Goal: Task Accomplishment & Management: Manage account settings

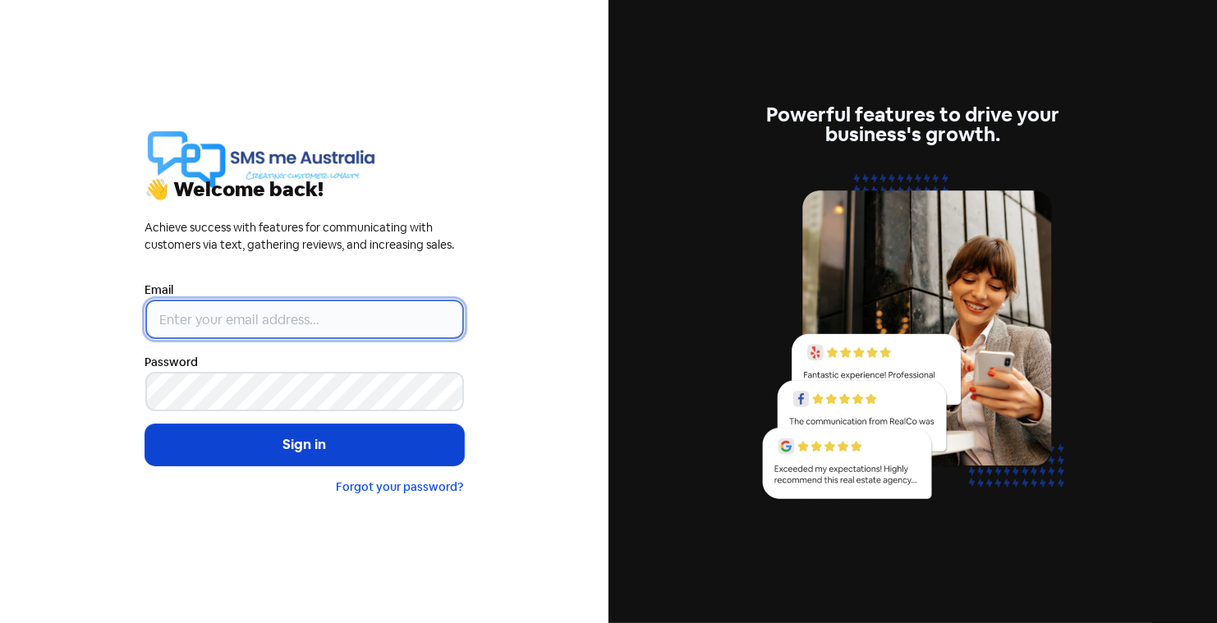
type input "[PERSON_NAME][EMAIL_ADDRESS][DOMAIN_NAME]"
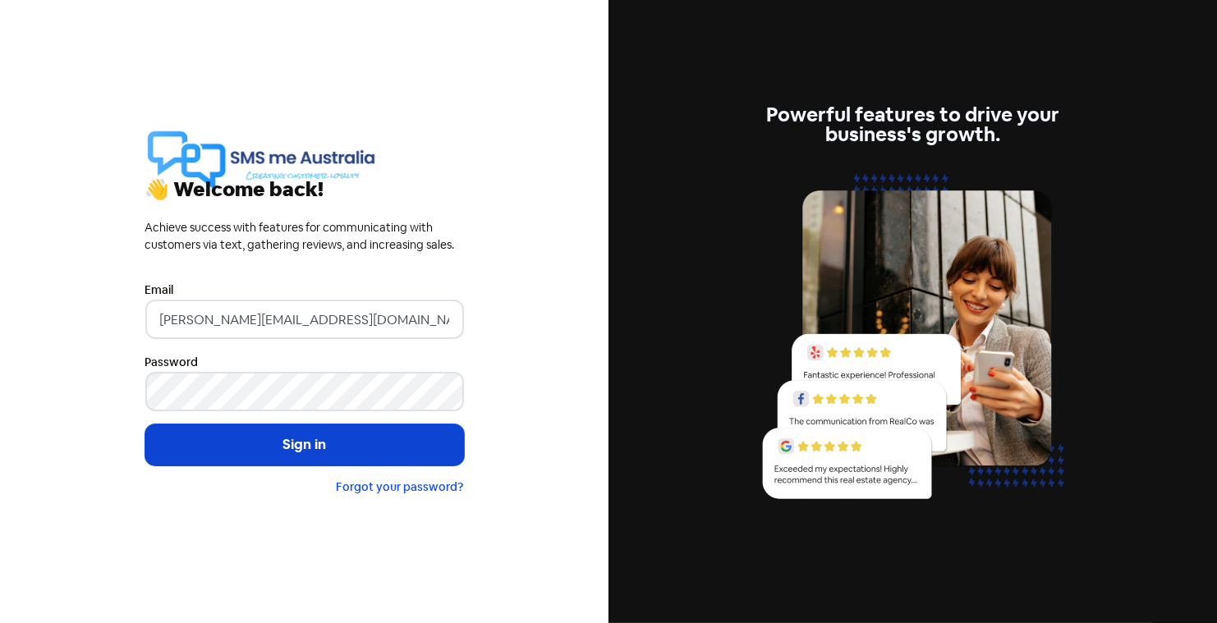
click at [306, 454] on button "Sign in" at bounding box center [304, 444] width 319 height 41
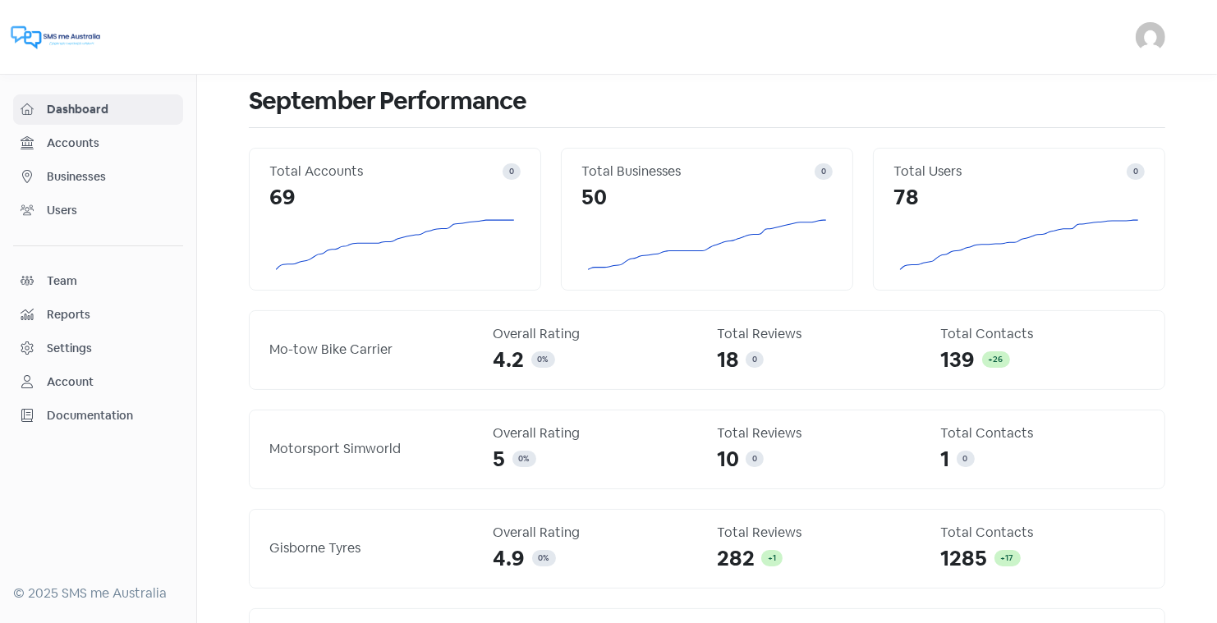
click at [74, 177] on span "Businesses" at bounding box center [111, 176] width 129 height 17
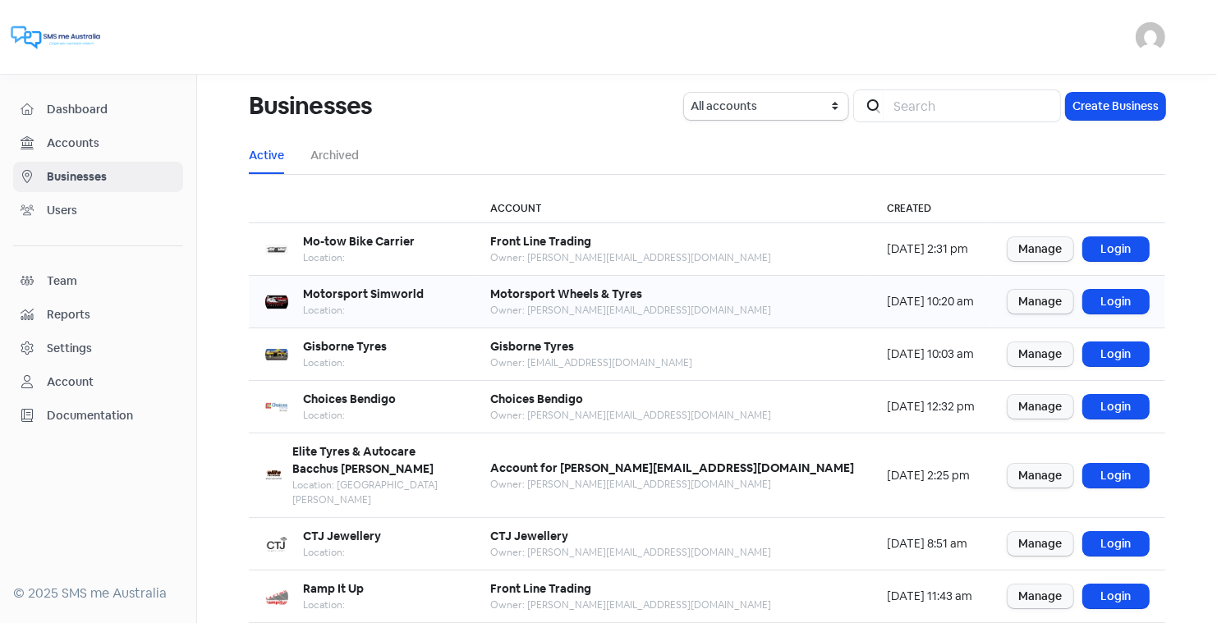
scroll to position [199, 0]
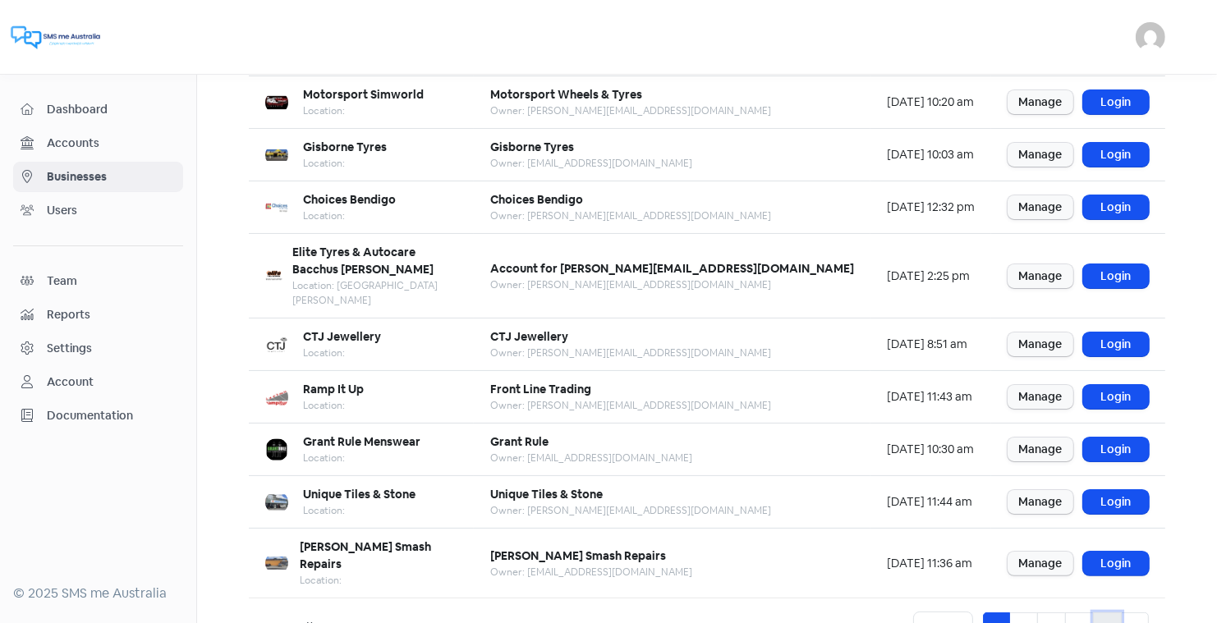
click at [1102, 612] on link "5" at bounding box center [1107, 627] width 29 height 31
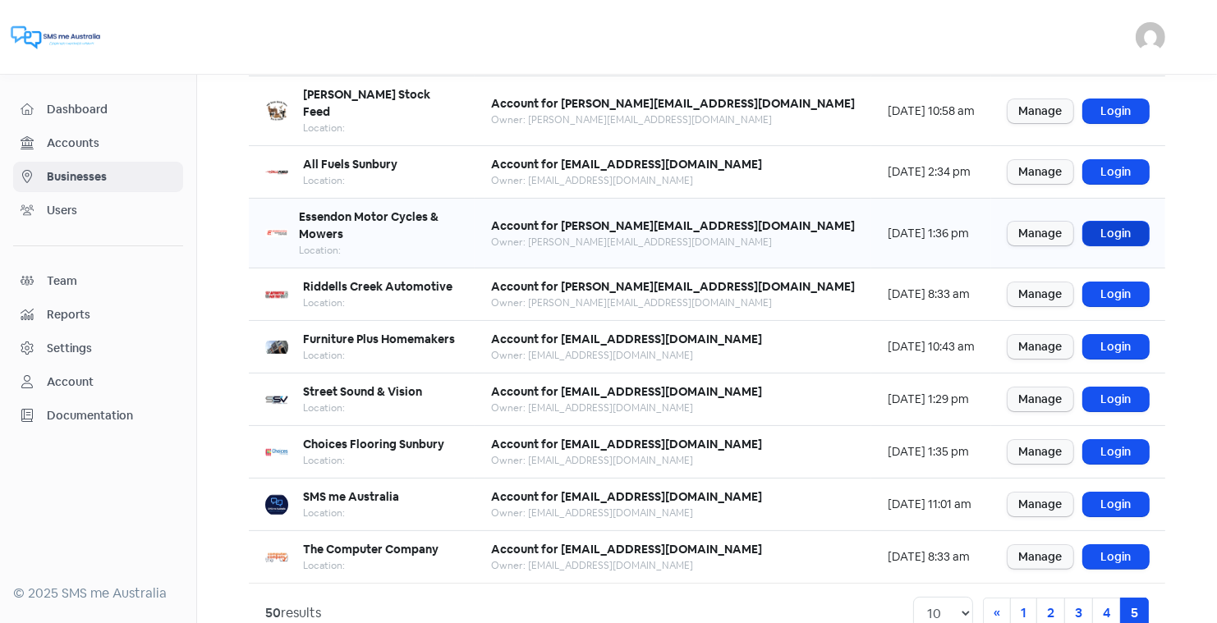
click at [1107, 222] on link "Login" at bounding box center [1116, 234] width 66 height 24
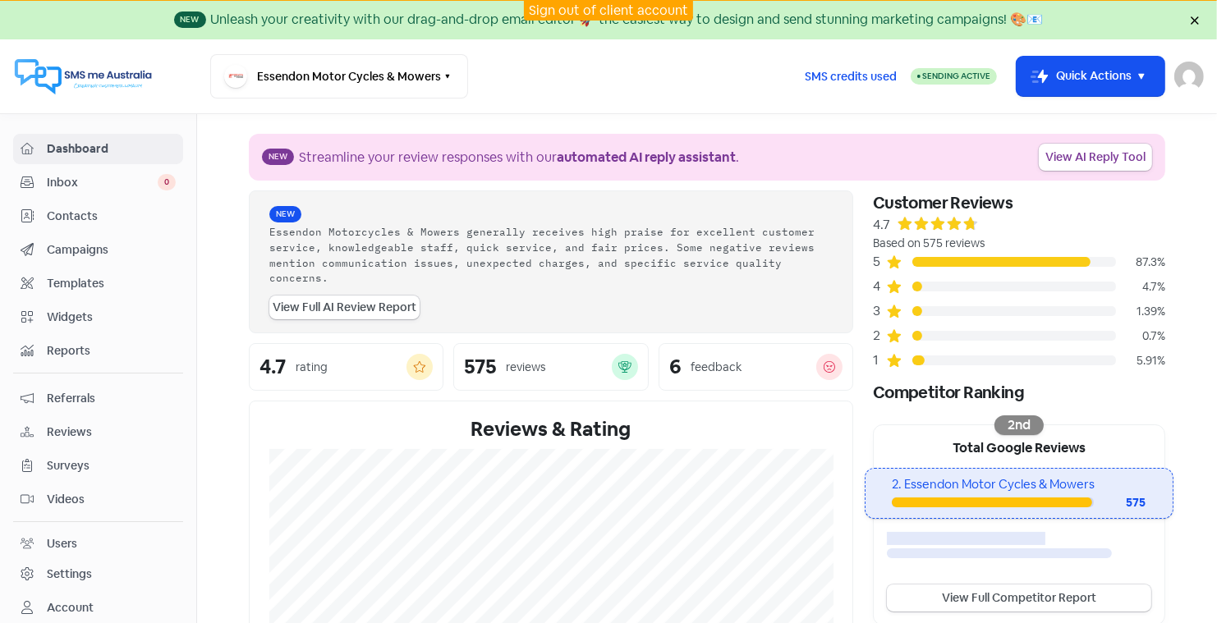
scroll to position [28, 0]
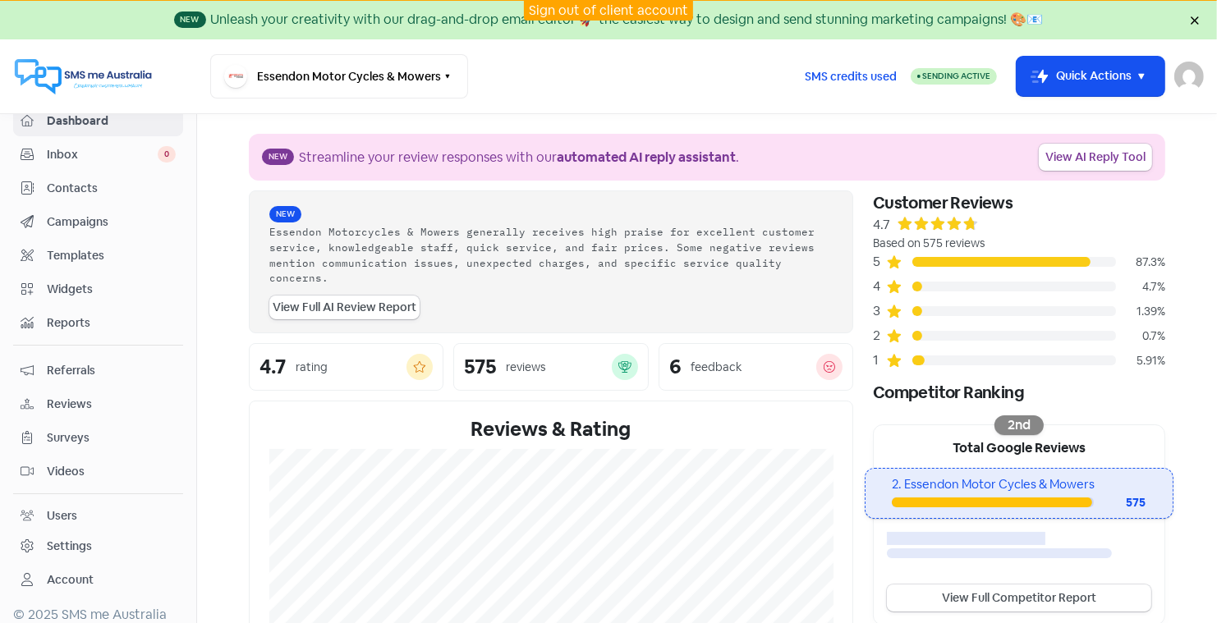
click at [71, 315] on span "Reports" at bounding box center [111, 322] width 129 height 17
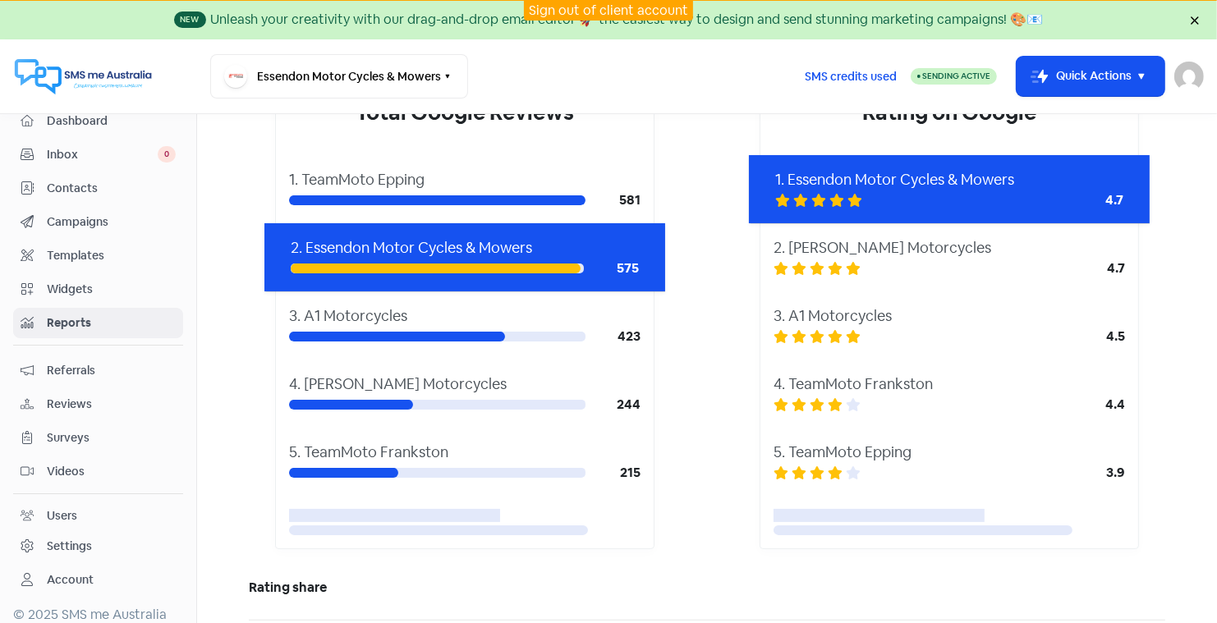
scroll to position [251, 0]
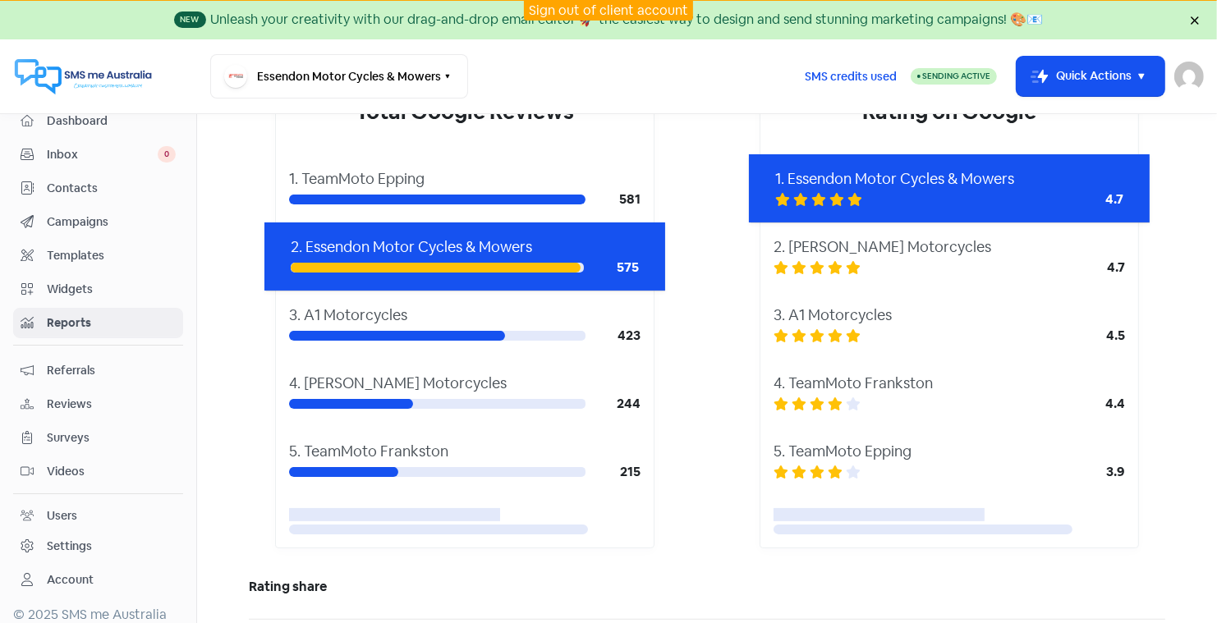
click at [82, 118] on span "Dashboard" at bounding box center [111, 120] width 129 height 17
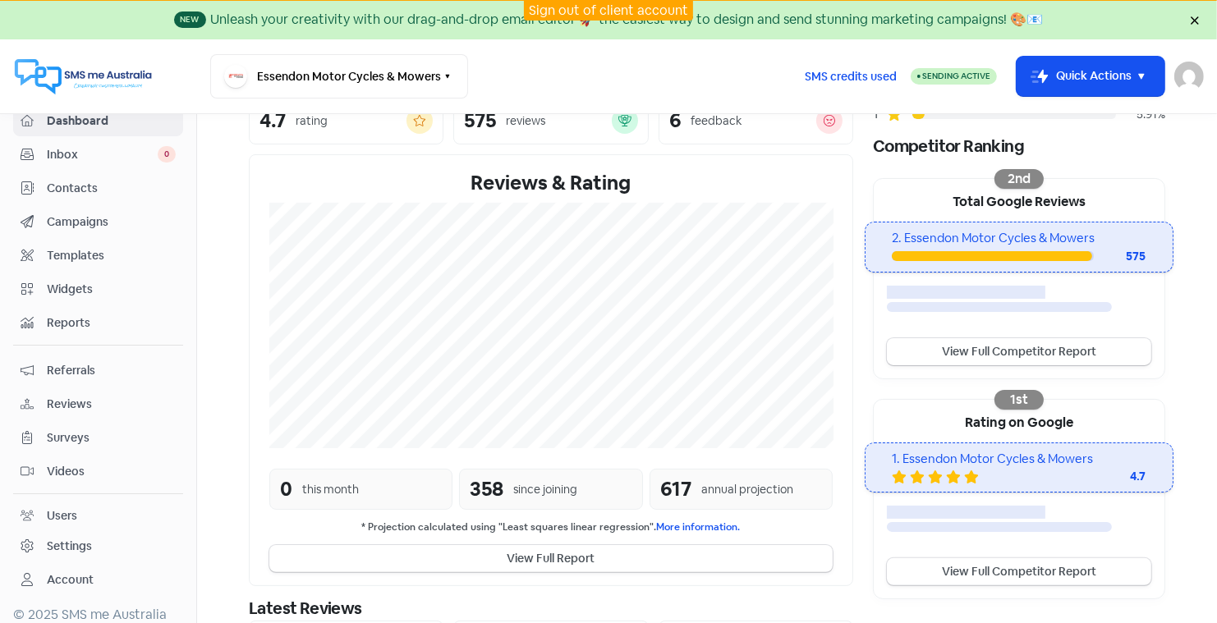
scroll to position [242, 0]
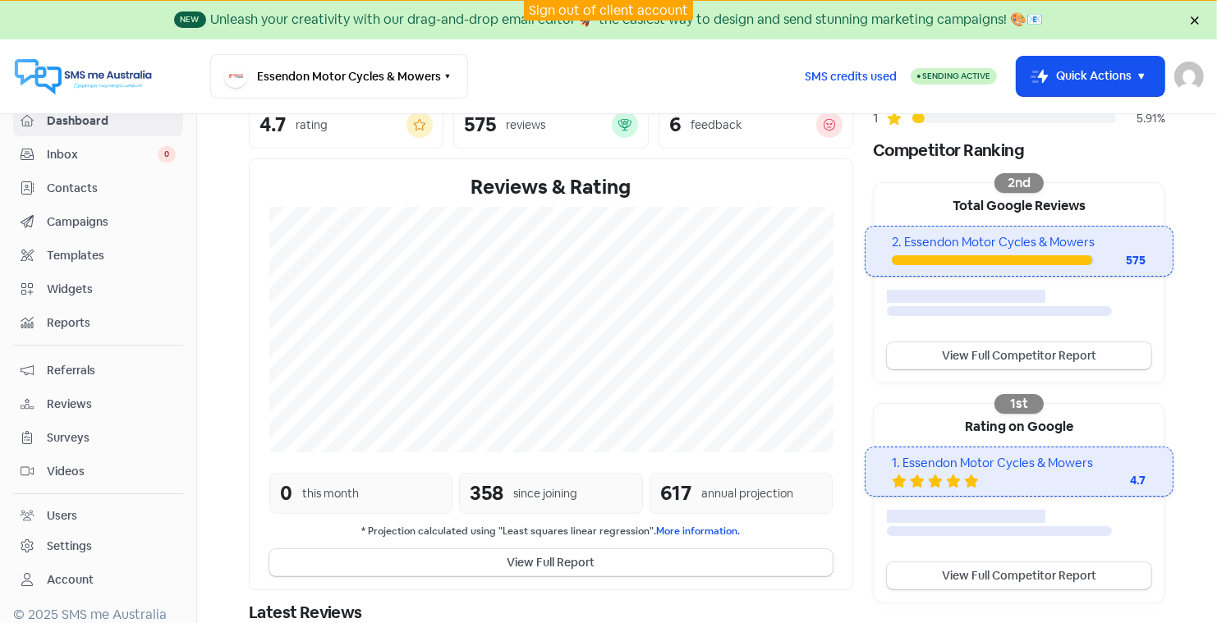
click at [66, 396] on span "Reviews" at bounding box center [111, 404] width 129 height 17
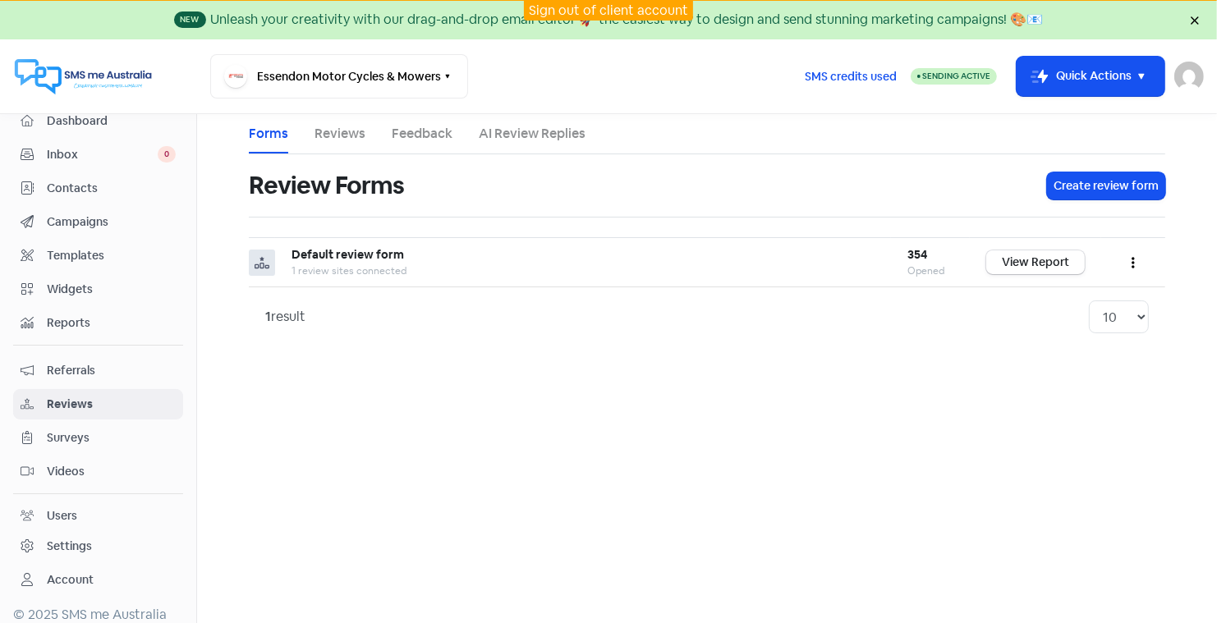
click at [525, 132] on link "AI Review Replies" at bounding box center [532, 134] width 107 height 20
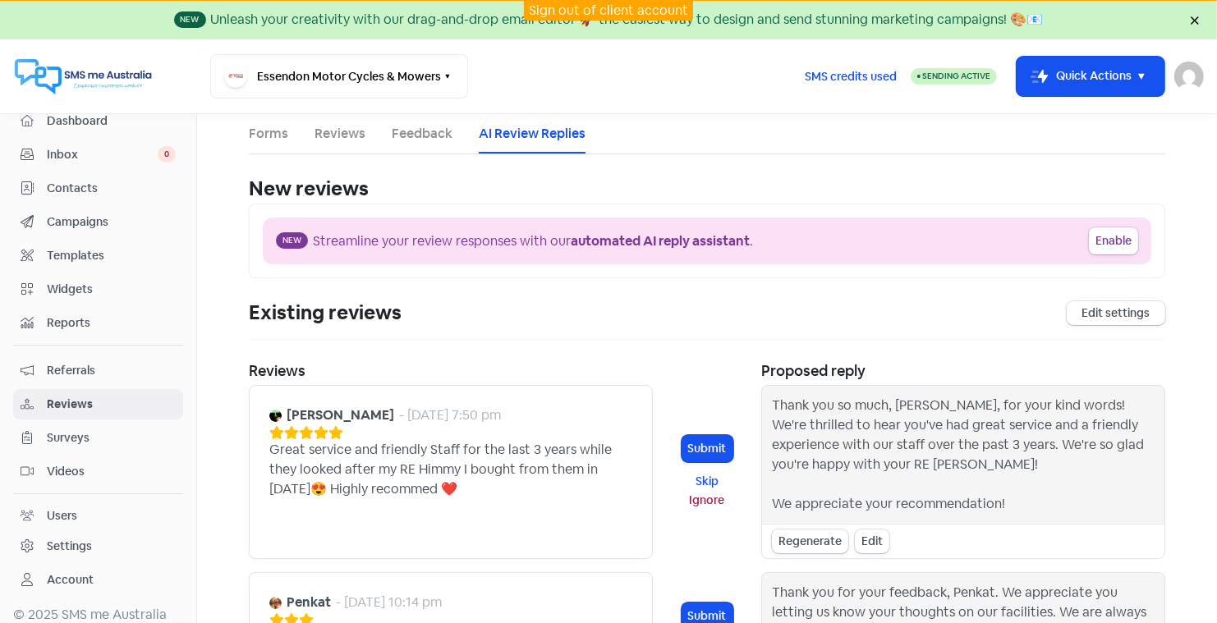
click at [592, 11] on link "Sign out of client account" at bounding box center [608, 10] width 159 height 17
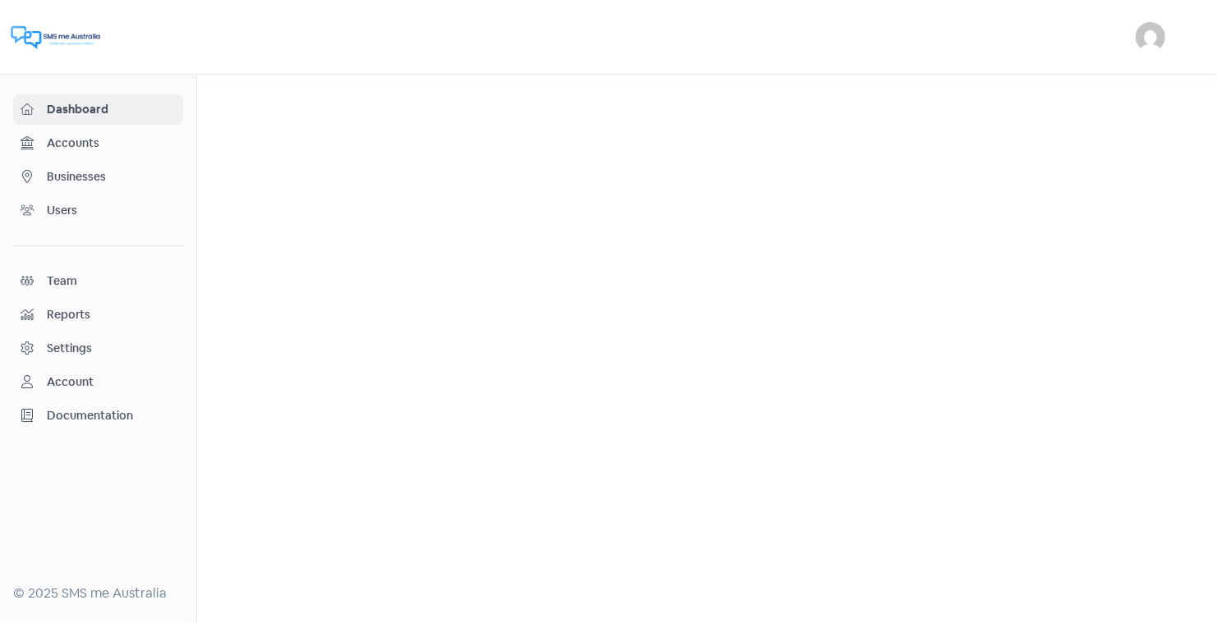
click at [79, 177] on span "Businesses" at bounding box center [111, 176] width 129 height 17
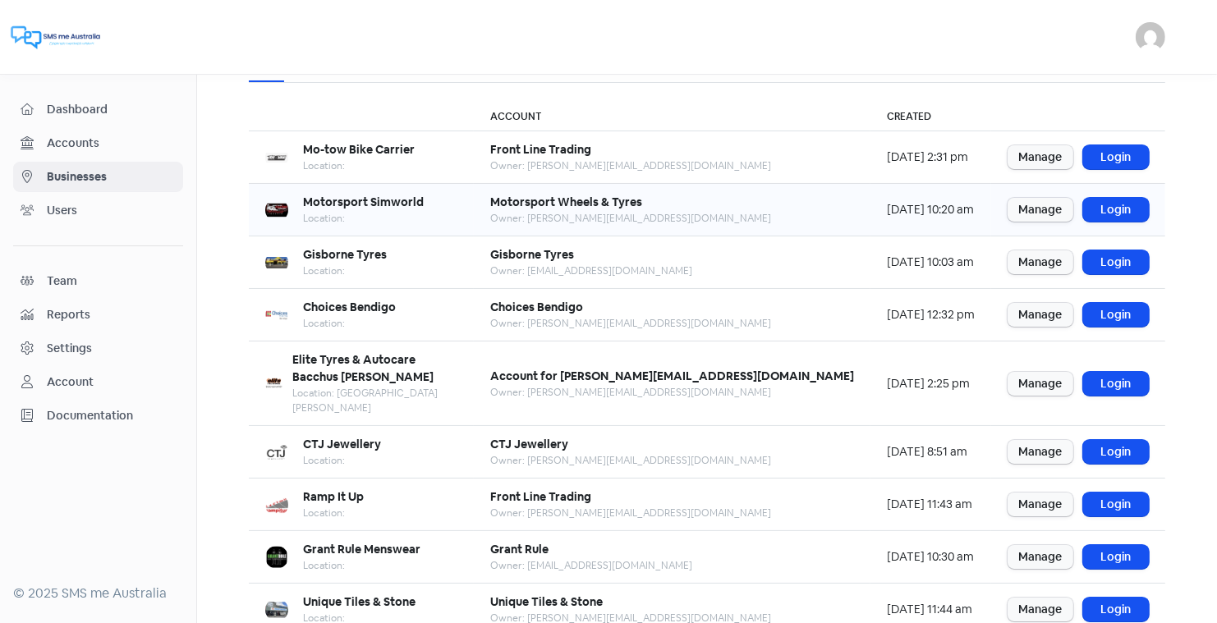
scroll to position [96, 0]
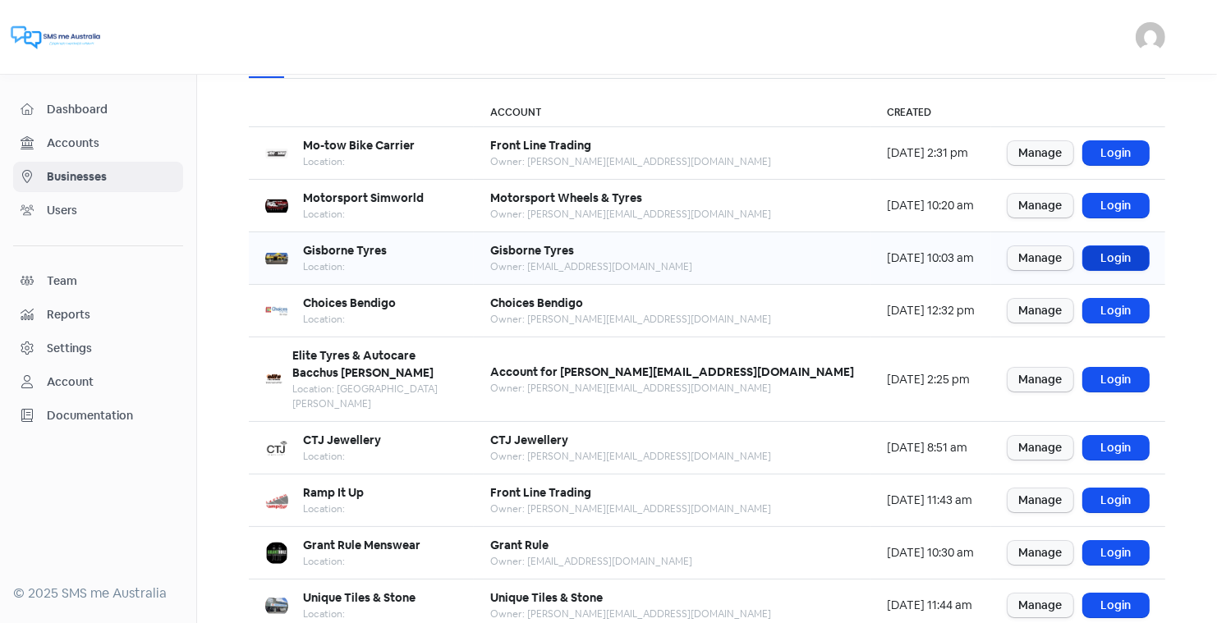
click at [1113, 254] on link "Login" at bounding box center [1116, 258] width 66 height 24
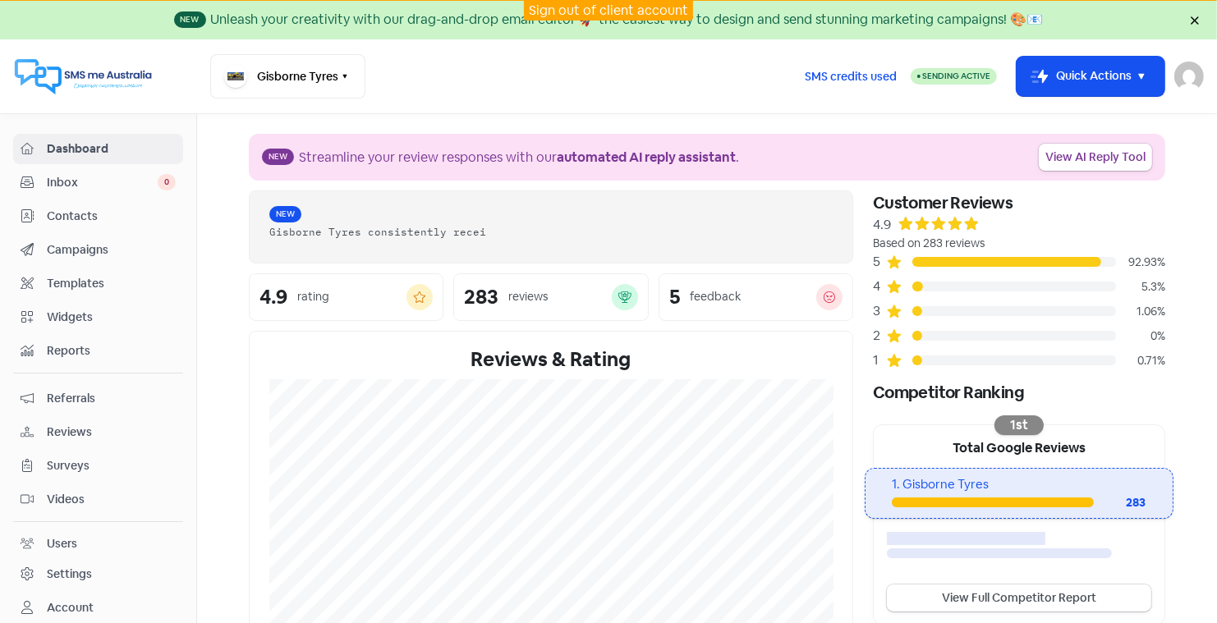
click at [87, 208] on span "Contacts" at bounding box center [111, 216] width 129 height 17
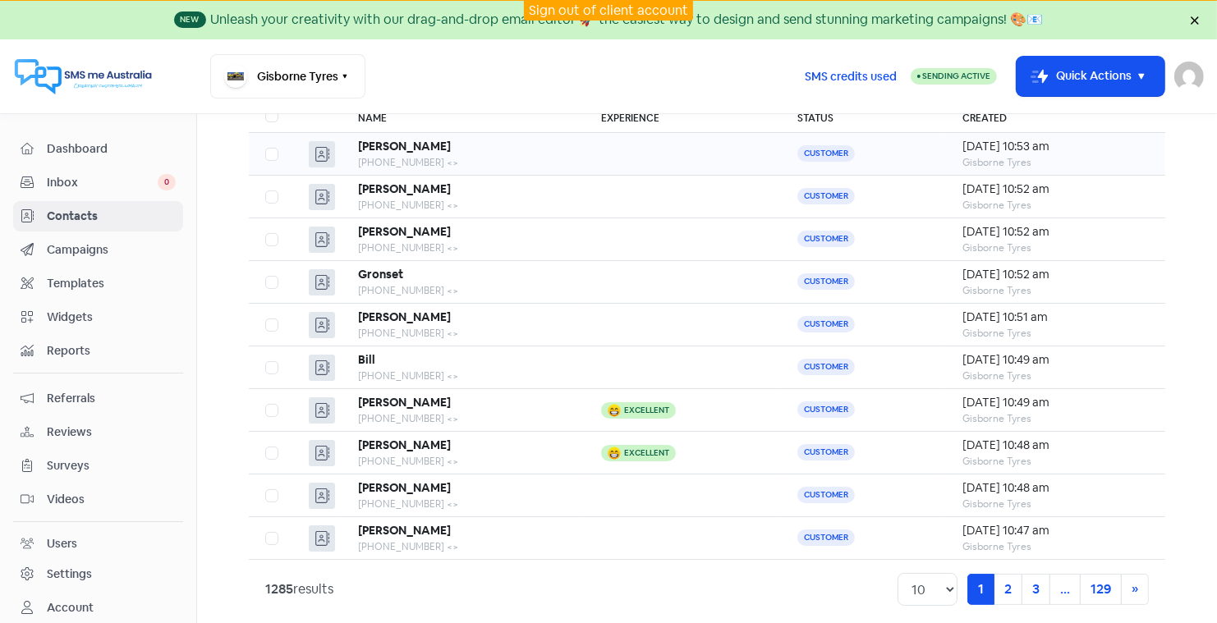
scroll to position [149, 0]
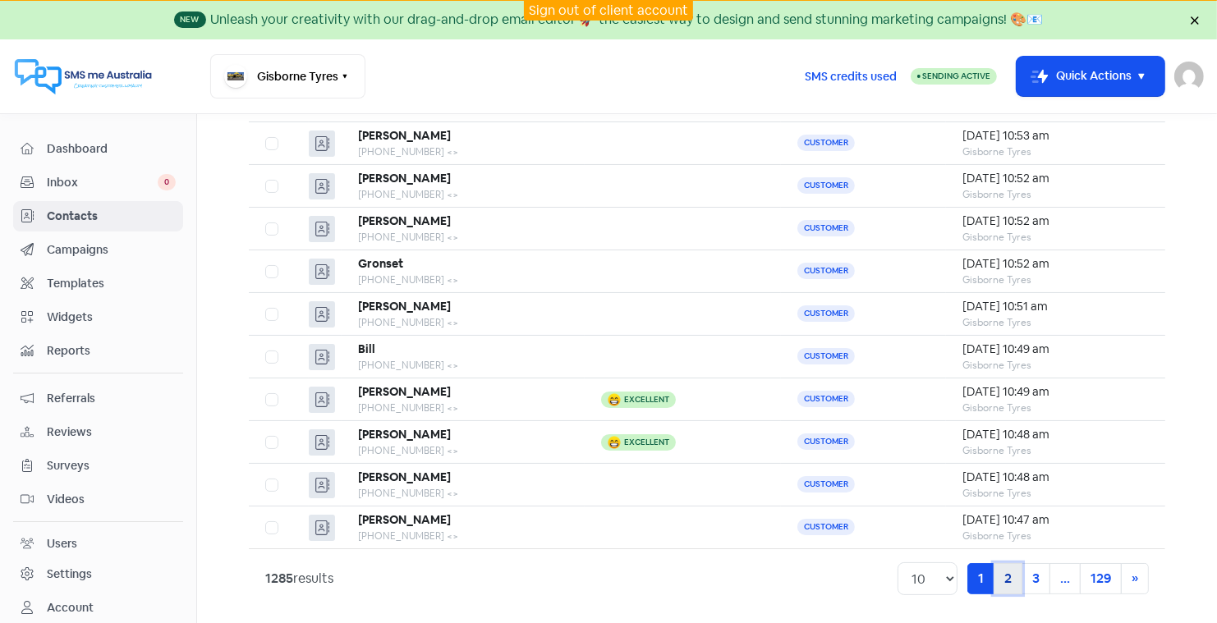
click at [1012, 571] on link "2" at bounding box center [1007, 578] width 29 height 31
click at [586, 6] on link "Sign out of client account" at bounding box center [608, 10] width 159 height 17
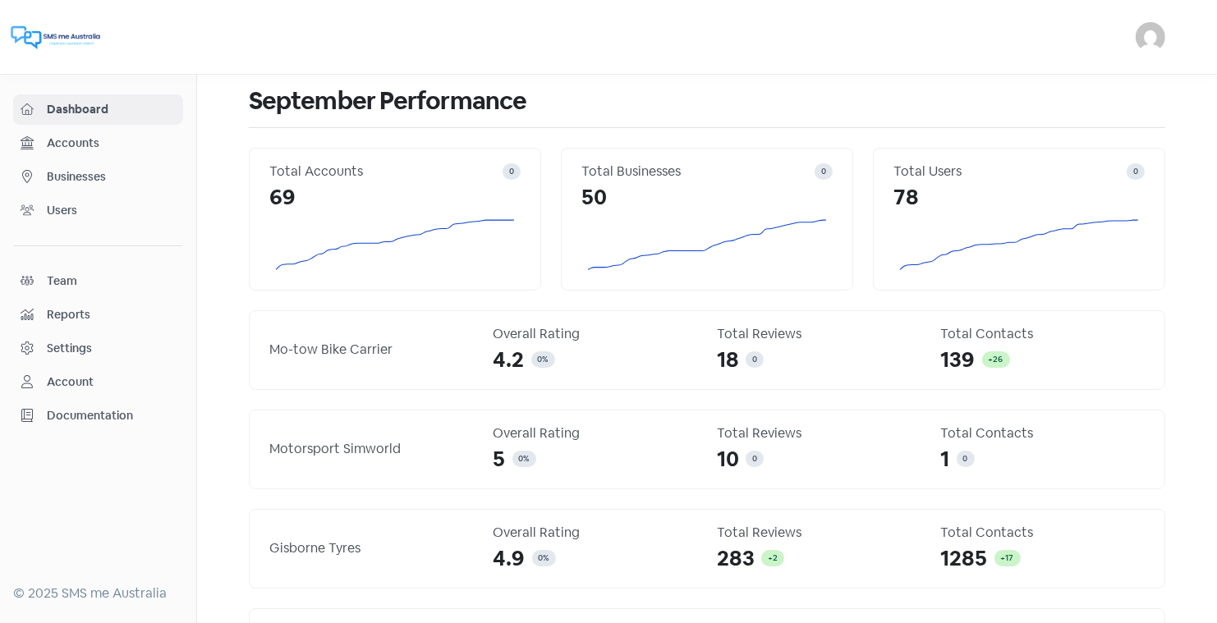
click at [75, 172] on span "Businesses" at bounding box center [111, 176] width 129 height 17
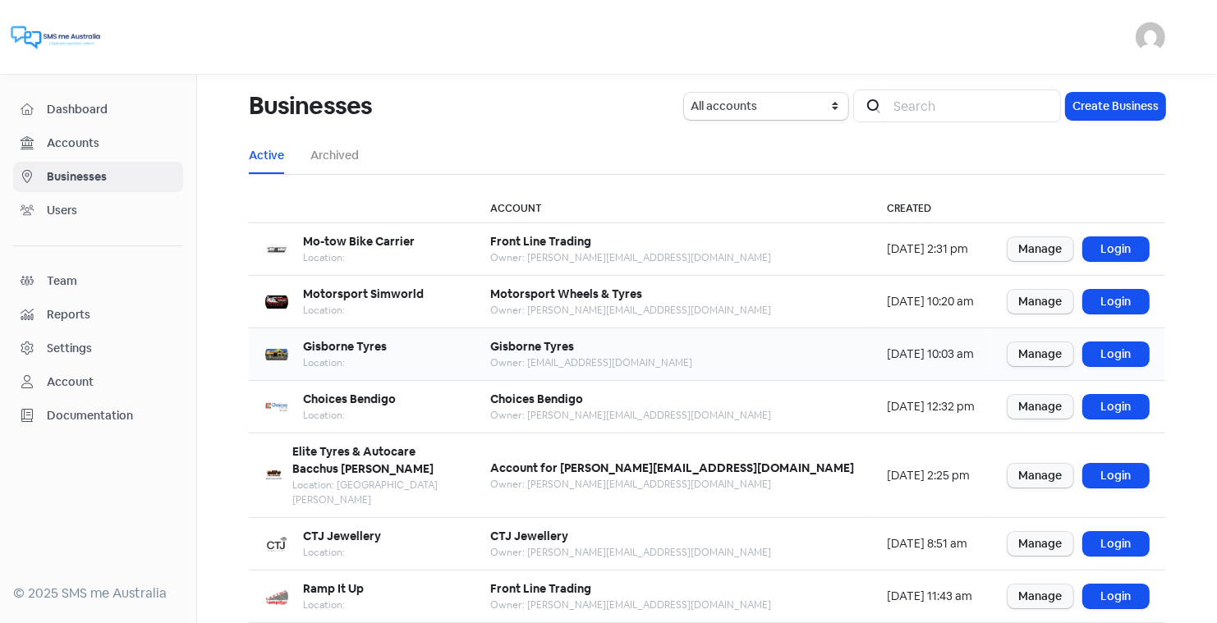
scroll to position [199, 0]
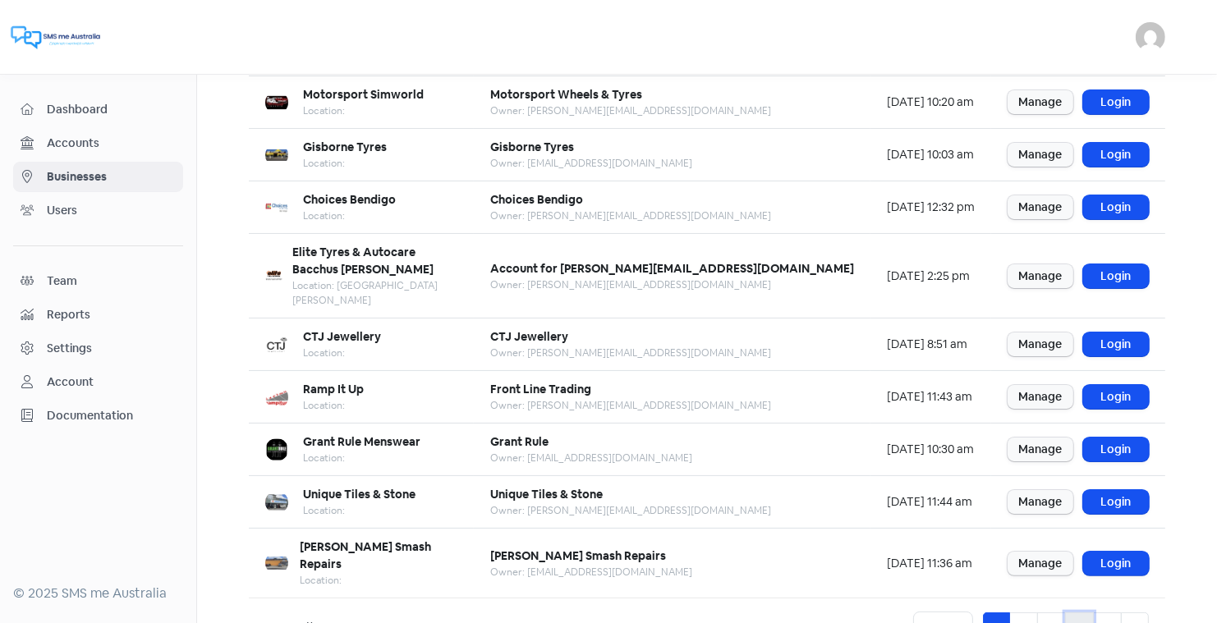
click at [1079, 612] on link "4" at bounding box center [1079, 627] width 29 height 31
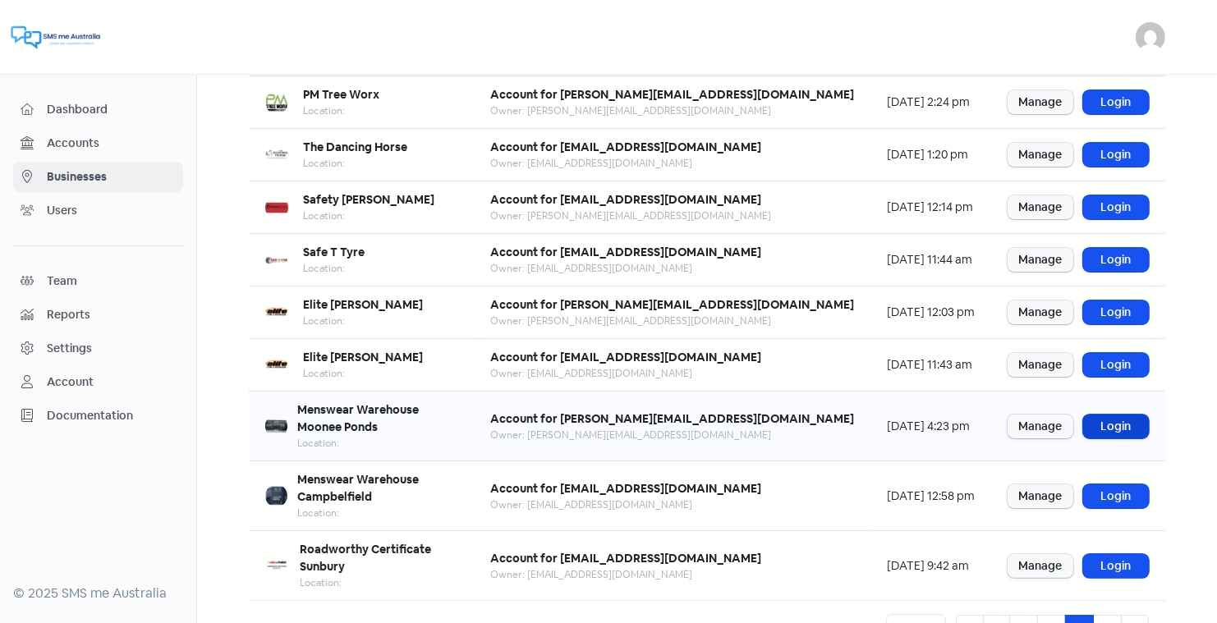
click at [1099, 415] on link "Login" at bounding box center [1116, 427] width 66 height 24
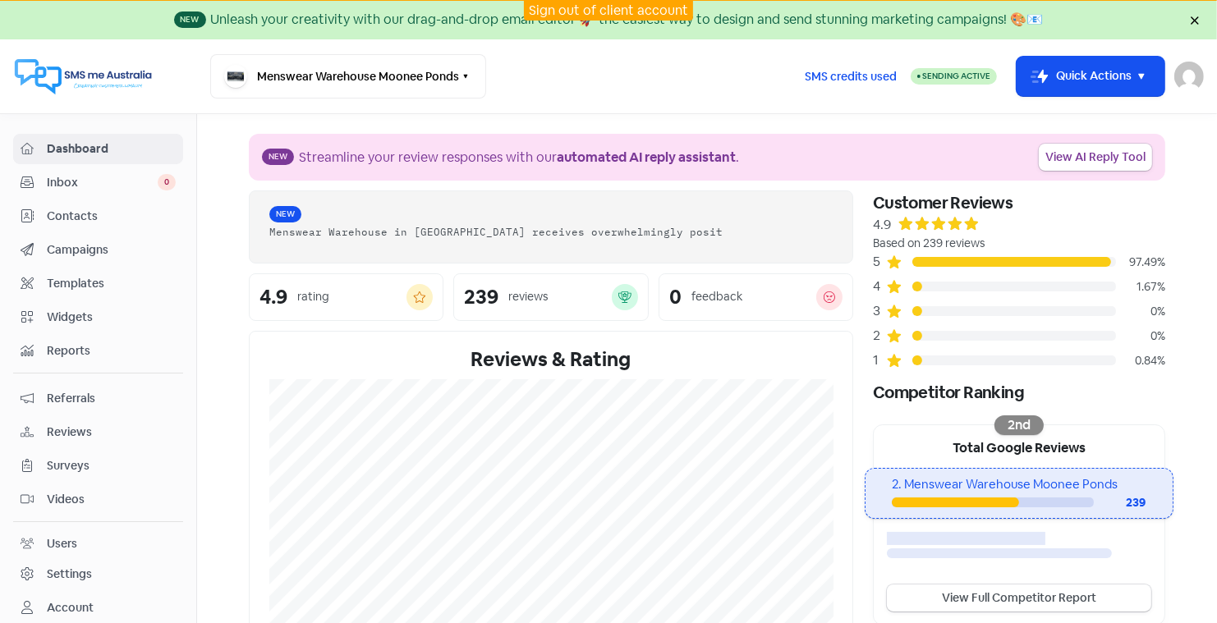
click at [80, 213] on span "Contacts" at bounding box center [111, 216] width 129 height 17
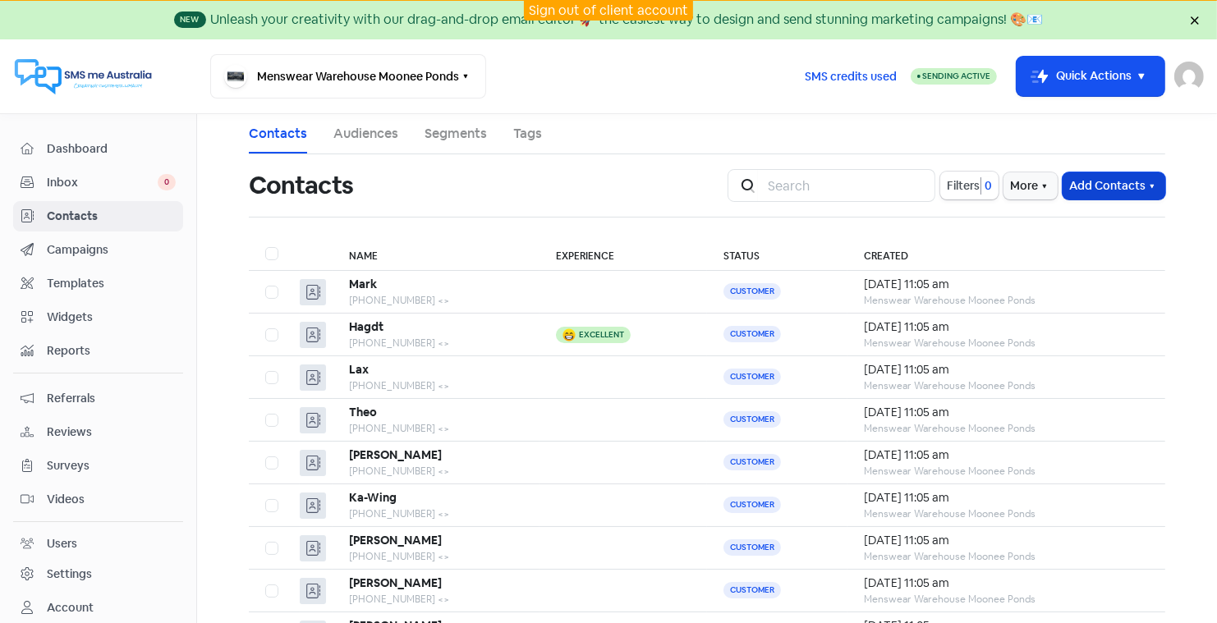
click at [1102, 178] on button "Add Contacts" at bounding box center [1113, 185] width 103 height 27
click at [1083, 254] on button "Import contacts" at bounding box center [1094, 254] width 140 height 33
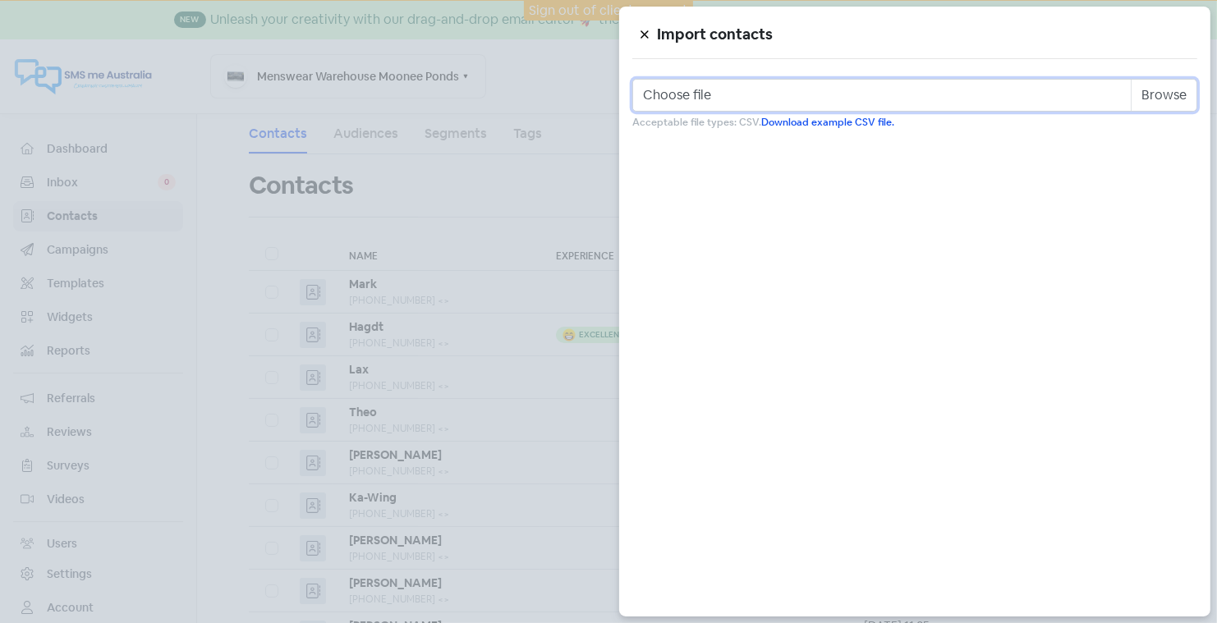
click at [775, 91] on input "Choose file" at bounding box center [914, 95] width 565 height 33
type input "C:\fakepath\moonee ponds sept 5th 2025.csv"
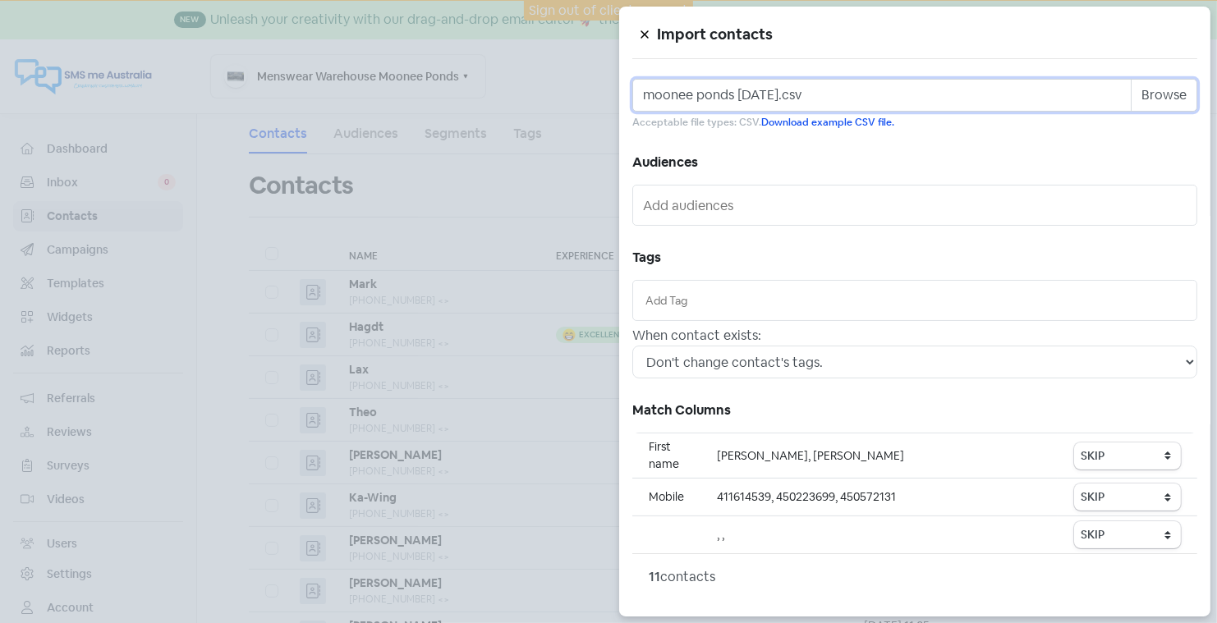
scroll to position [50, 0]
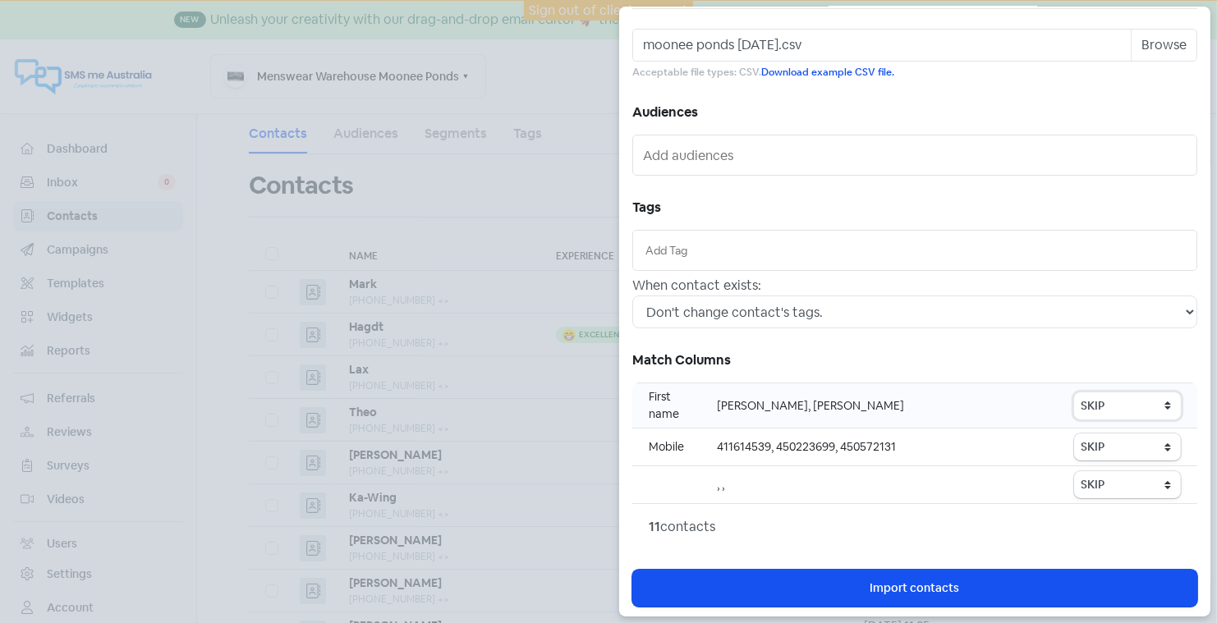
click at [1135, 406] on select "SKIP First name Last name Mobile number Email address Contact status" at bounding box center [1127, 405] width 107 height 27
select select "first_name"
click at [1084, 445] on select "SKIP First name Last name Mobile number Email address Contact status" at bounding box center [1127, 446] width 107 height 27
select select "phone"
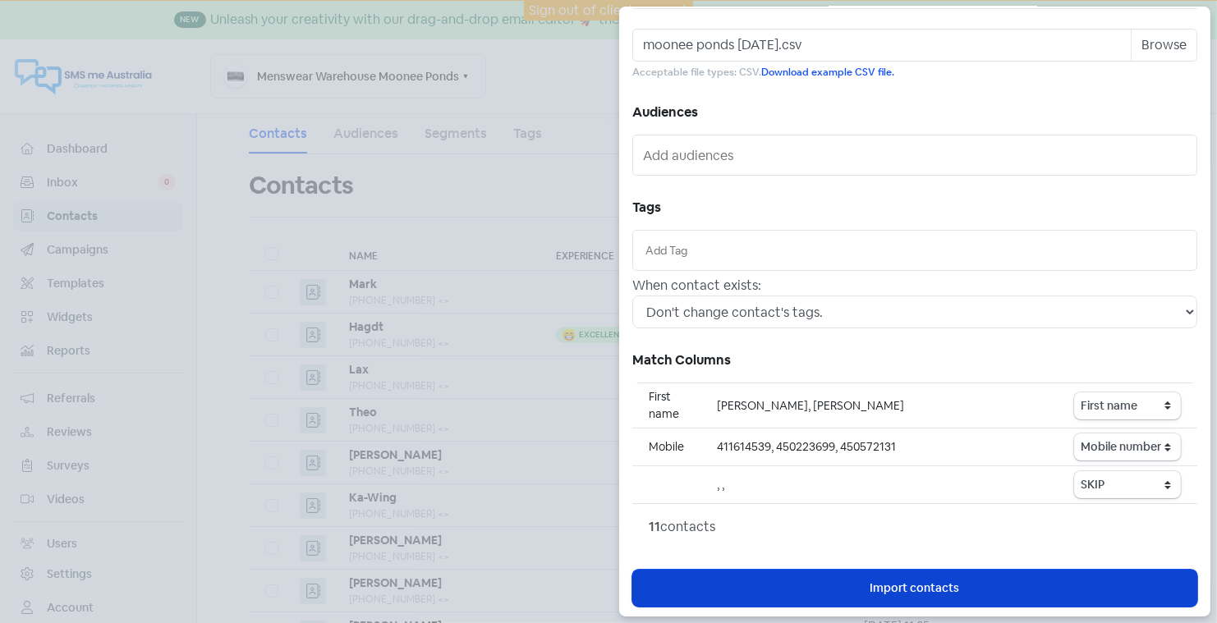
click at [933, 584] on span "Import contacts" at bounding box center [914, 588] width 89 height 17
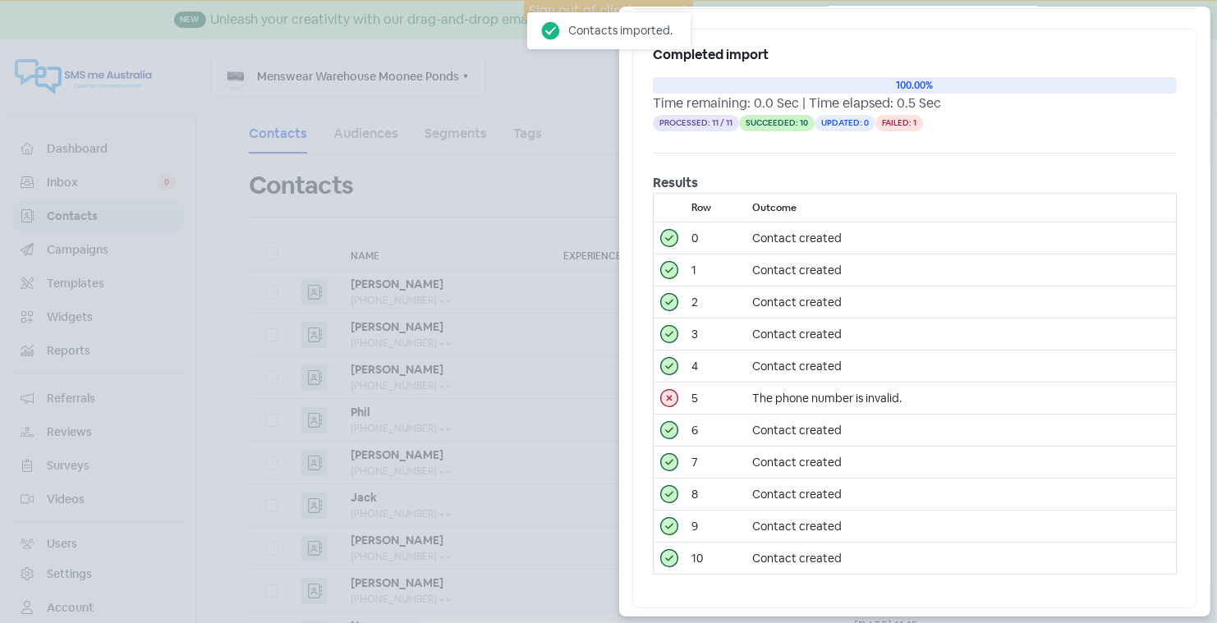
scroll to position [0, 0]
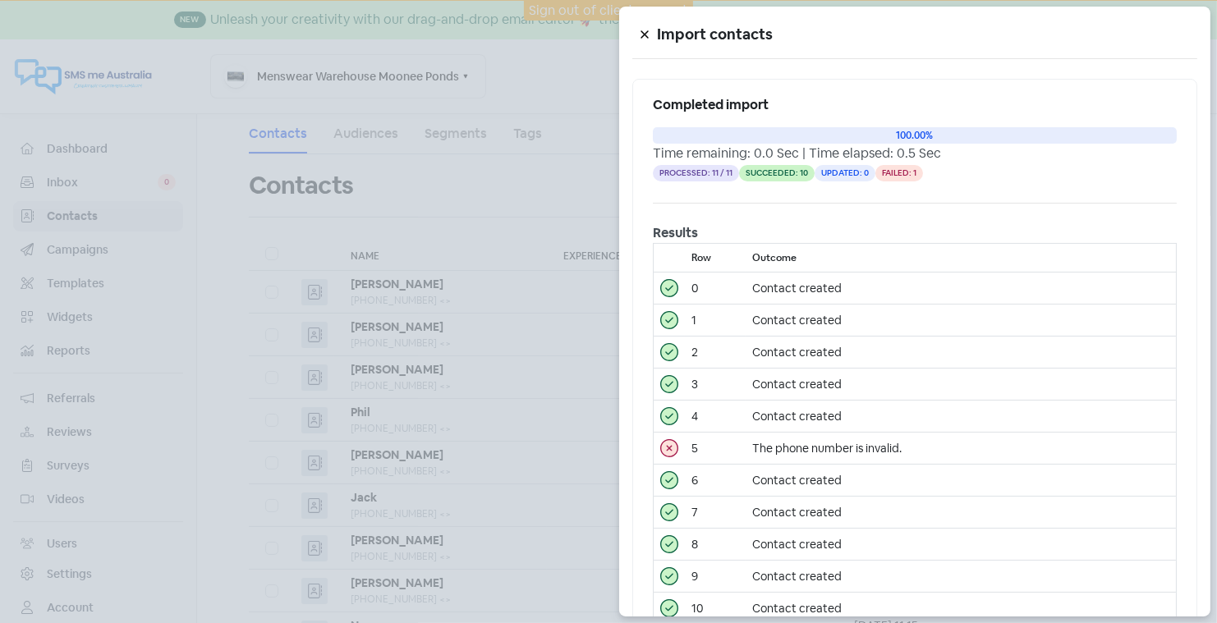
click at [643, 33] on icon at bounding box center [643, 34] width 7 height 7
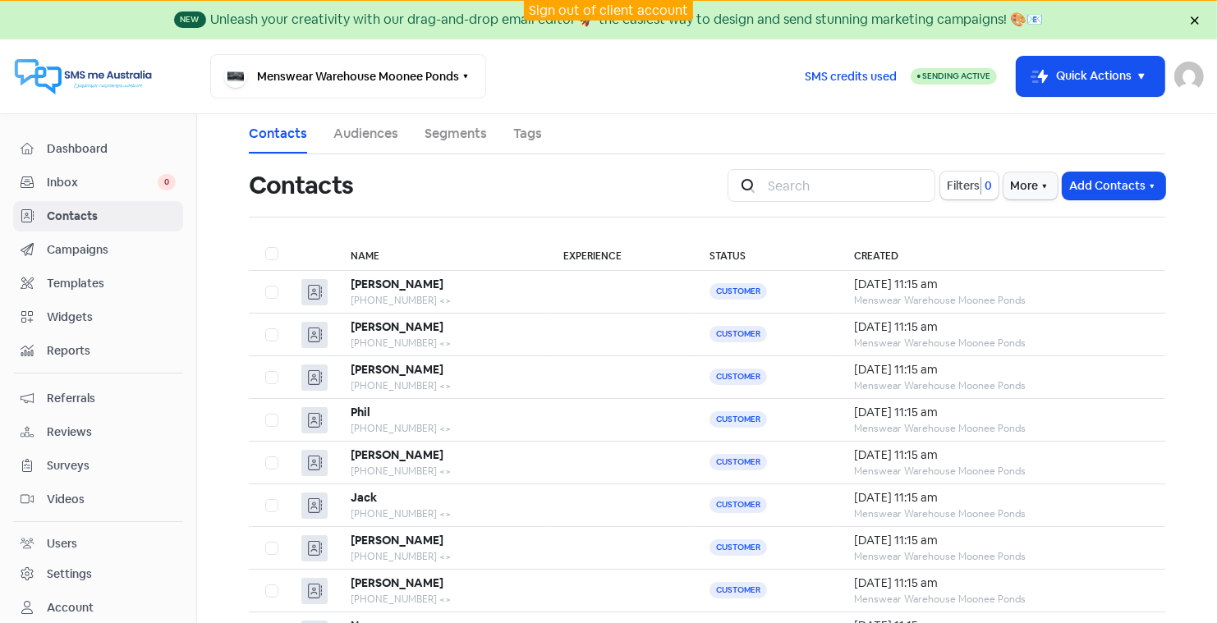
click at [636, 10] on link "Sign out of client account" at bounding box center [608, 10] width 159 height 17
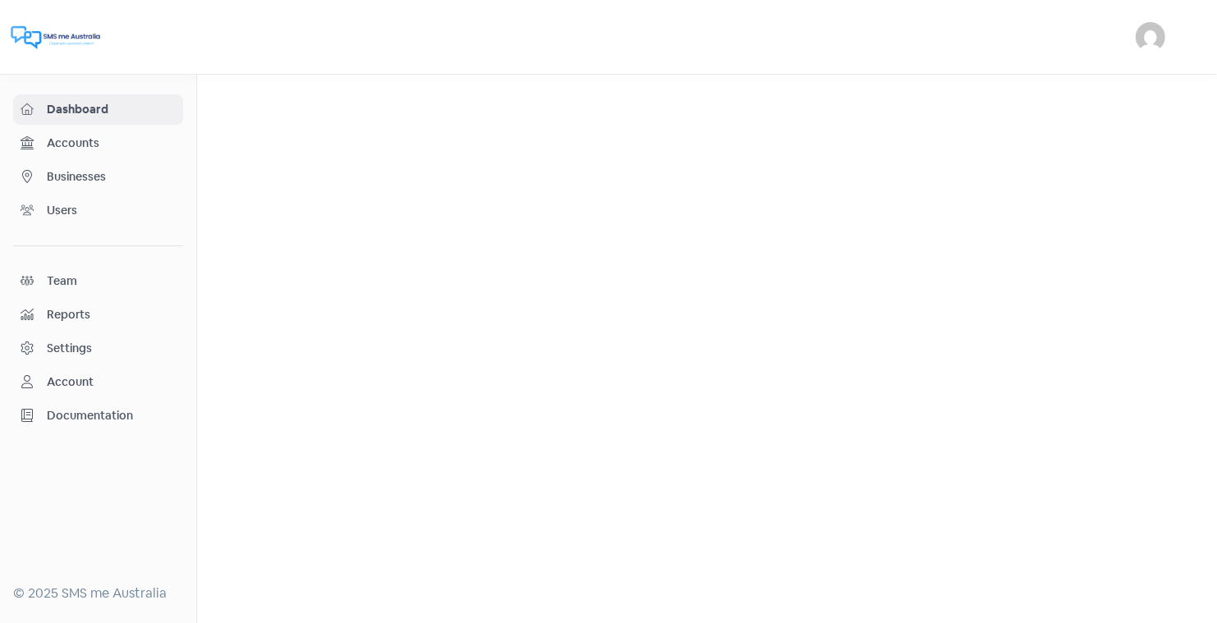
click at [100, 172] on span "Businesses" at bounding box center [111, 176] width 129 height 17
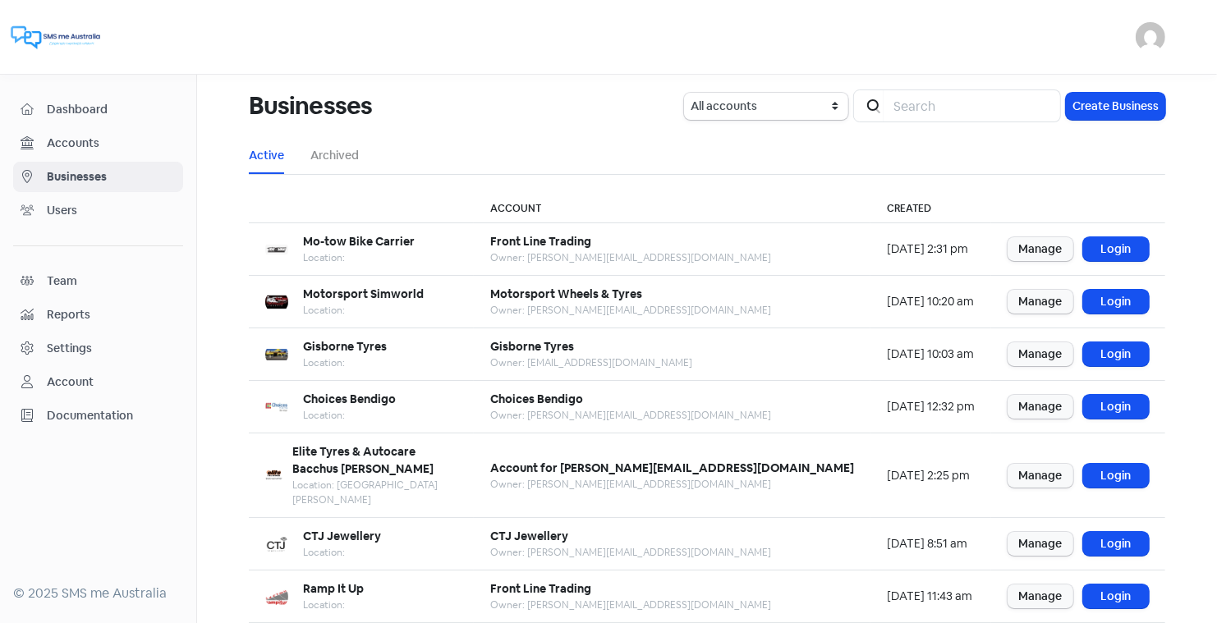
scroll to position [199, 0]
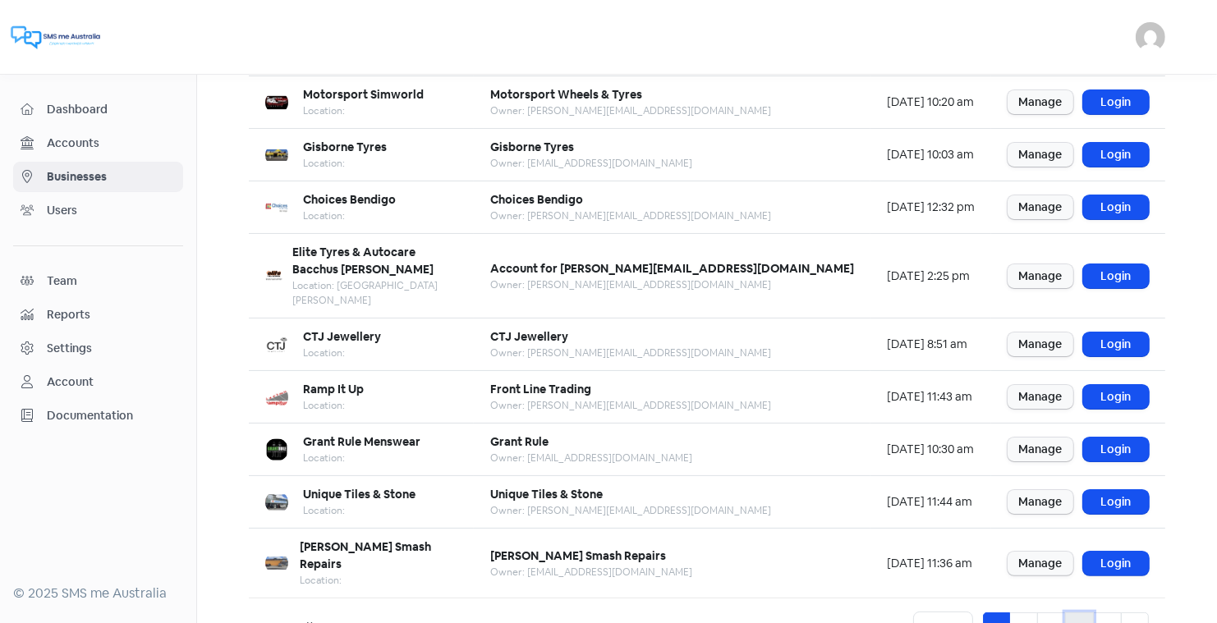
click at [1075, 612] on link "4" at bounding box center [1079, 627] width 29 height 31
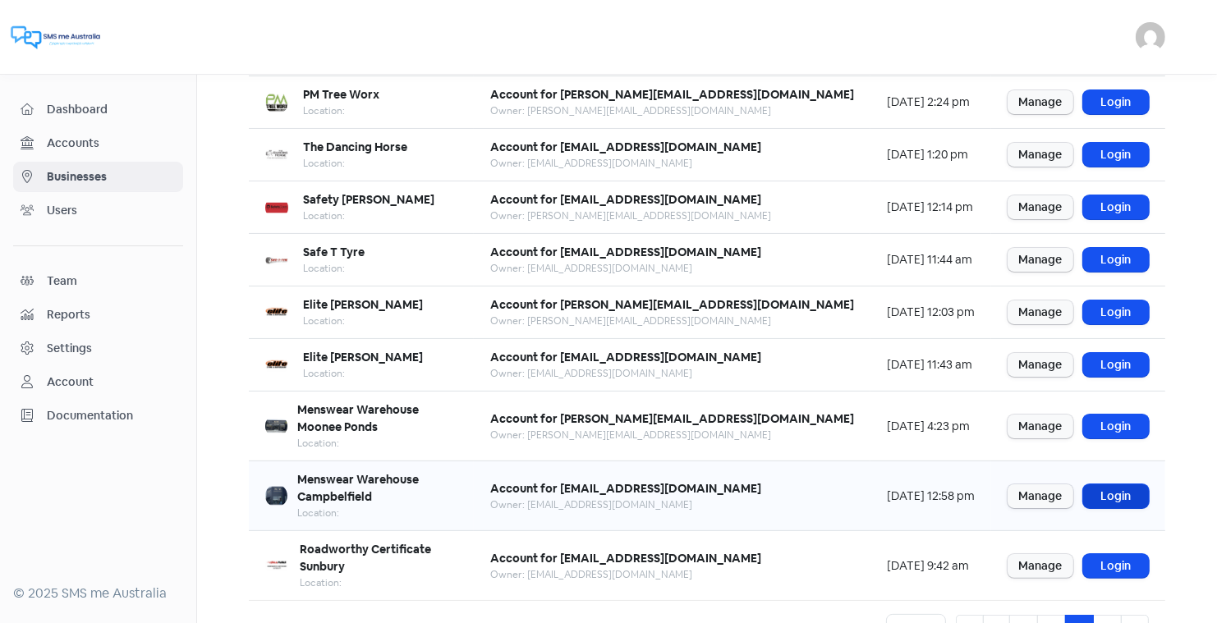
click at [1114, 484] on link "Login" at bounding box center [1116, 496] width 66 height 24
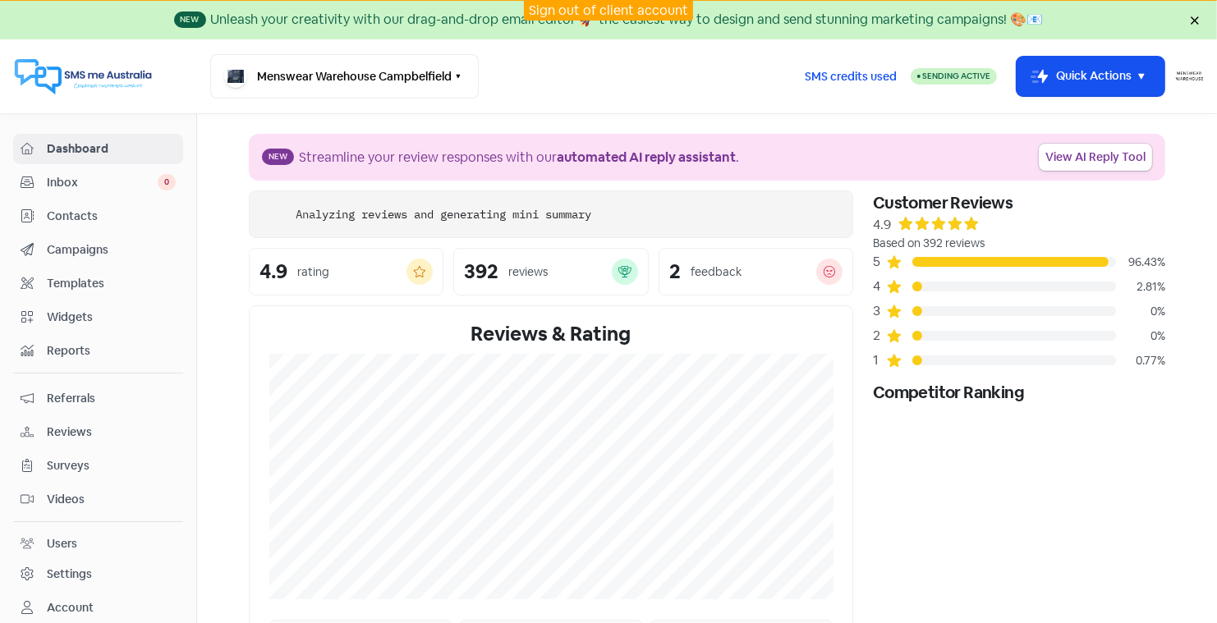
click at [86, 213] on span "Contacts" at bounding box center [111, 216] width 129 height 17
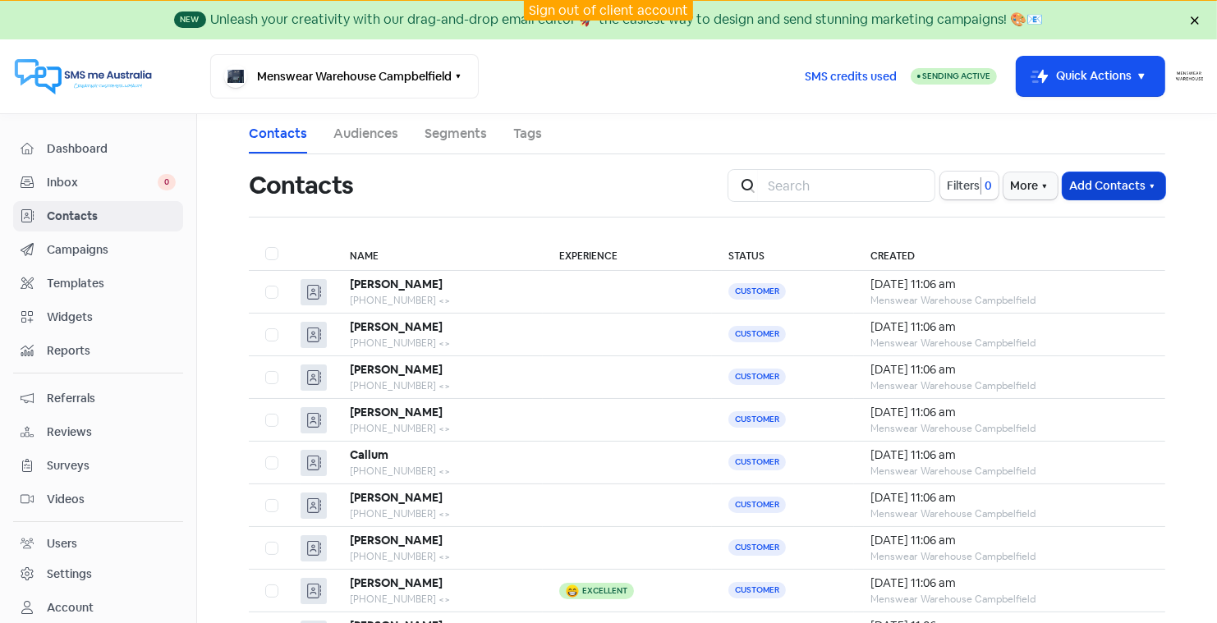
click at [1111, 181] on button "Add Contacts" at bounding box center [1113, 185] width 103 height 27
click at [1069, 246] on button "Import contacts" at bounding box center [1094, 254] width 140 height 33
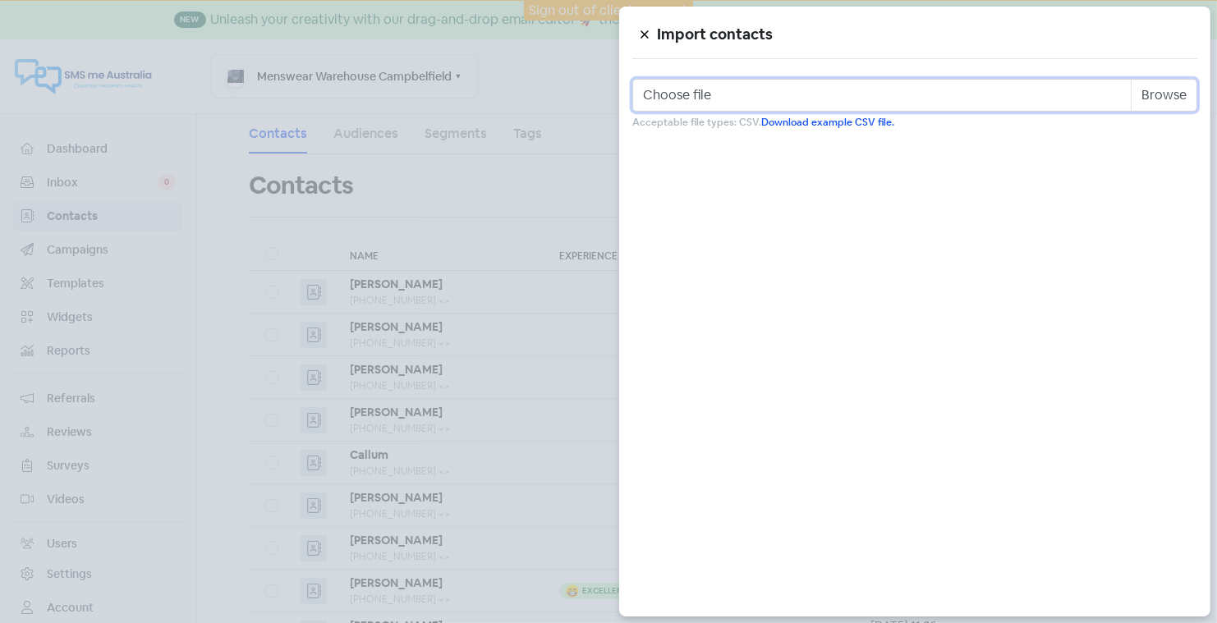
click at [759, 97] on input "Choose file" at bounding box center [914, 95] width 565 height 33
type input "C:\fakepath\campbelfield [DATE].csv"
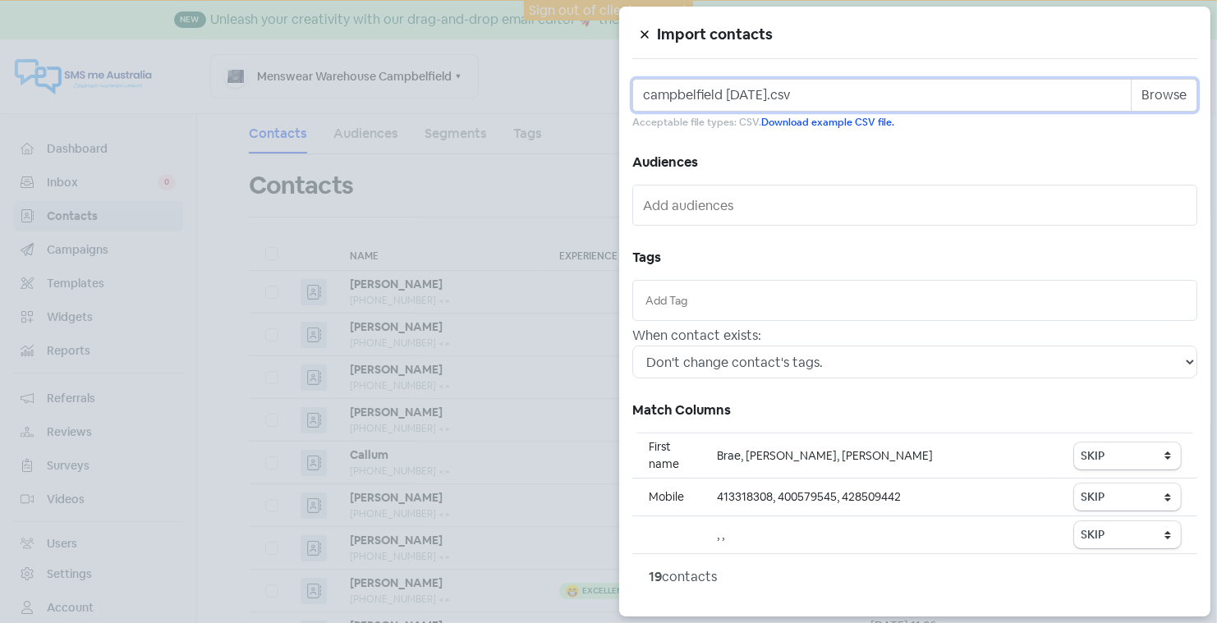
scroll to position [50, 0]
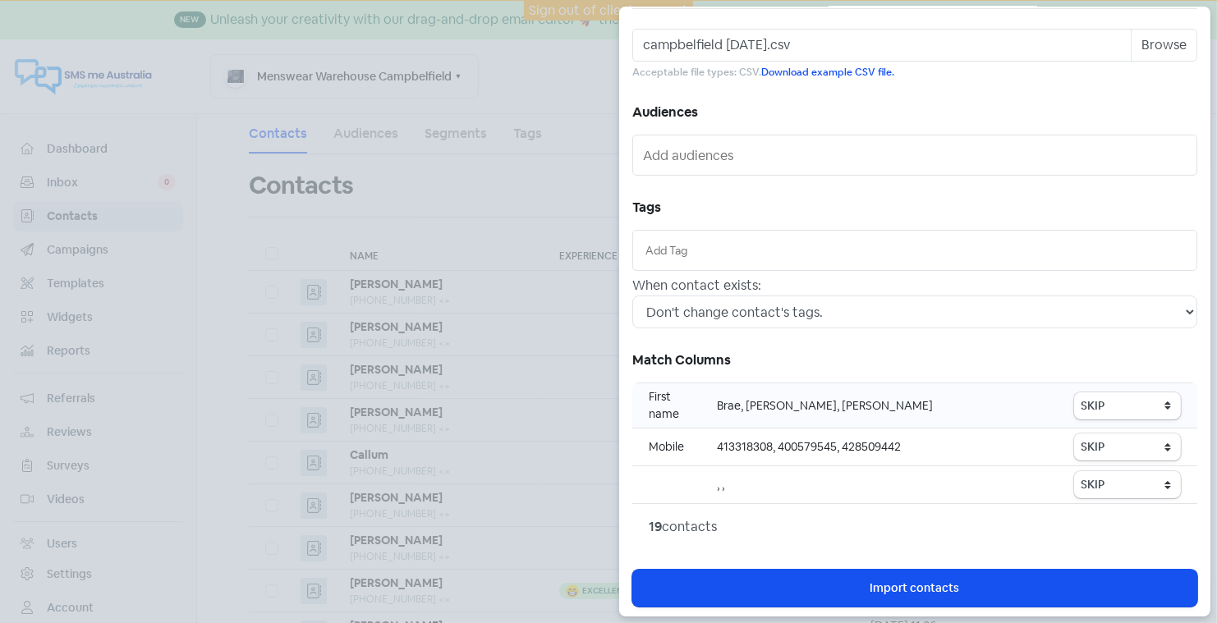
click at [741, 404] on td "Brae, [PERSON_NAME], [PERSON_NAME]" at bounding box center [878, 405] width 357 height 45
click at [1130, 404] on select "SKIP First name Last name Mobile number Email address Contact status" at bounding box center [1127, 405] width 107 height 27
select select "first_name"
click at [1112, 439] on select "SKIP First name Last name Mobile number Email address Contact status" at bounding box center [1127, 446] width 107 height 27
select select "phone"
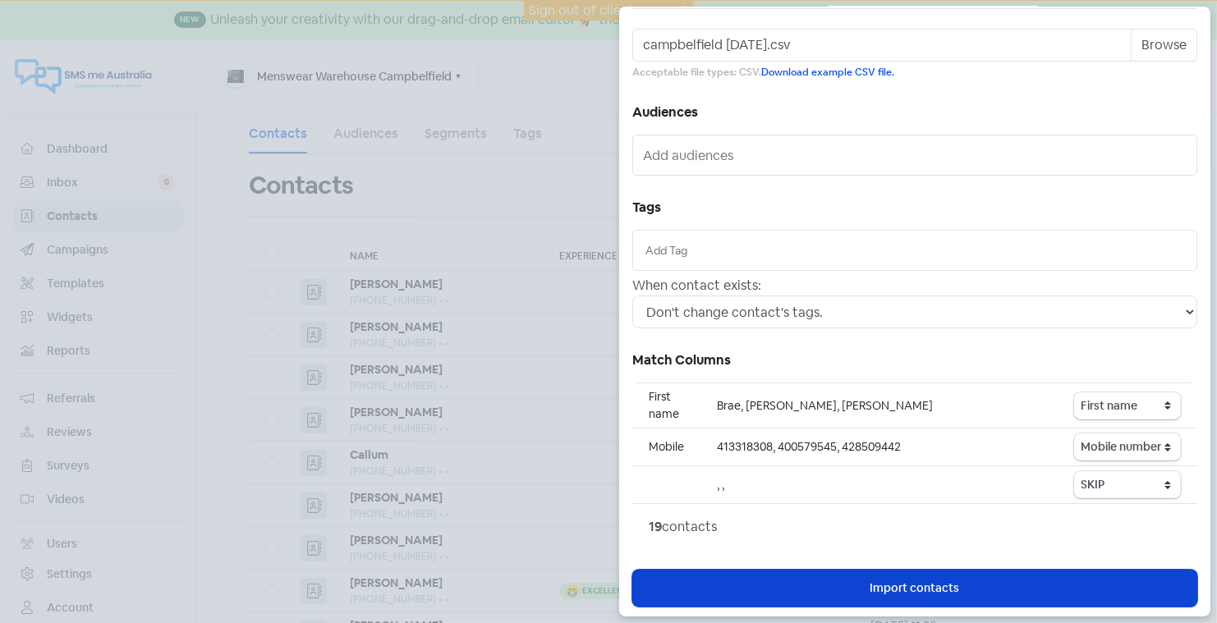
click at [908, 581] on span "Import contacts" at bounding box center [914, 588] width 89 height 17
